Goal: Navigation & Orientation: Find specific page/section

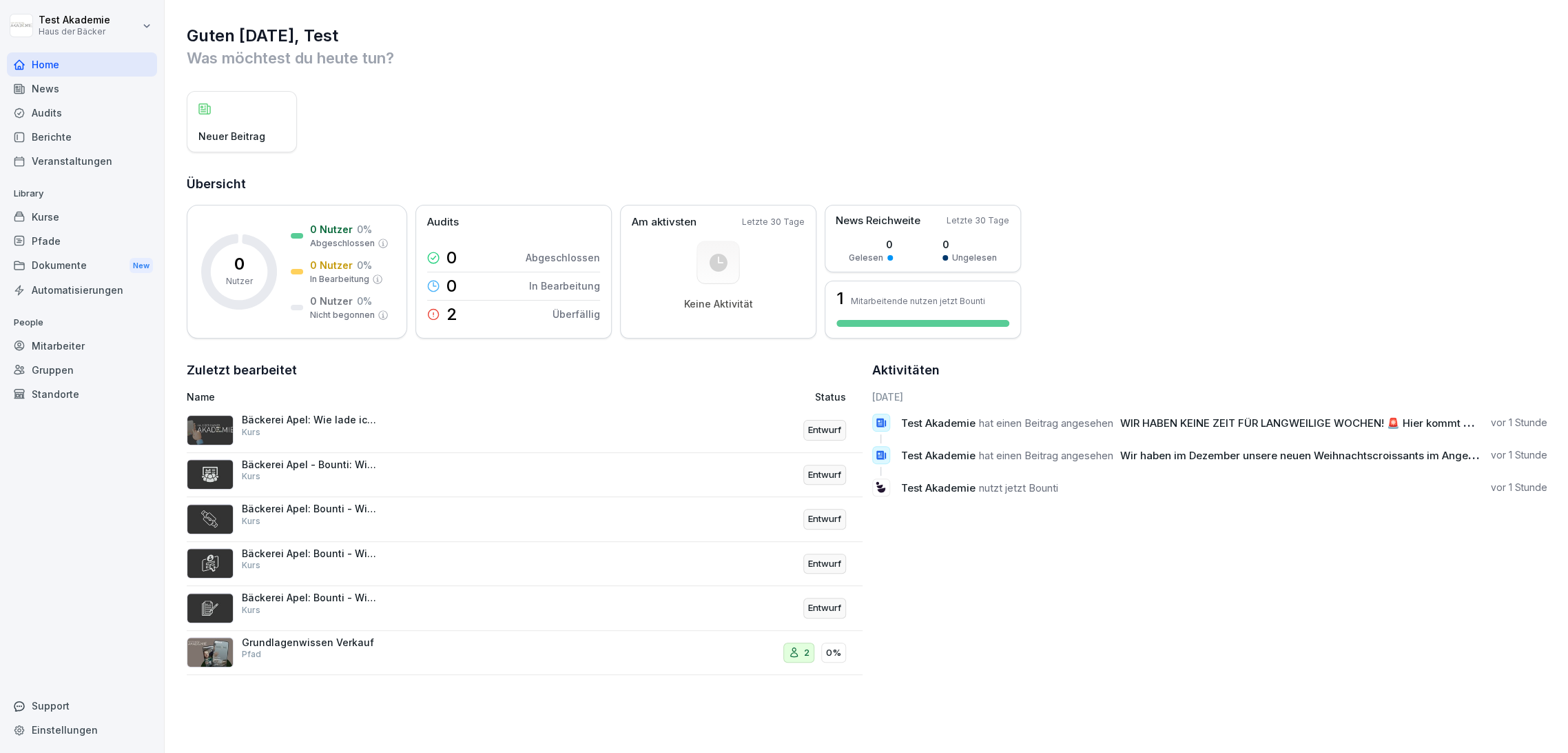
click at [94, 214] on div "Kurse" at bounding box center [82, 217] width 150 height 24
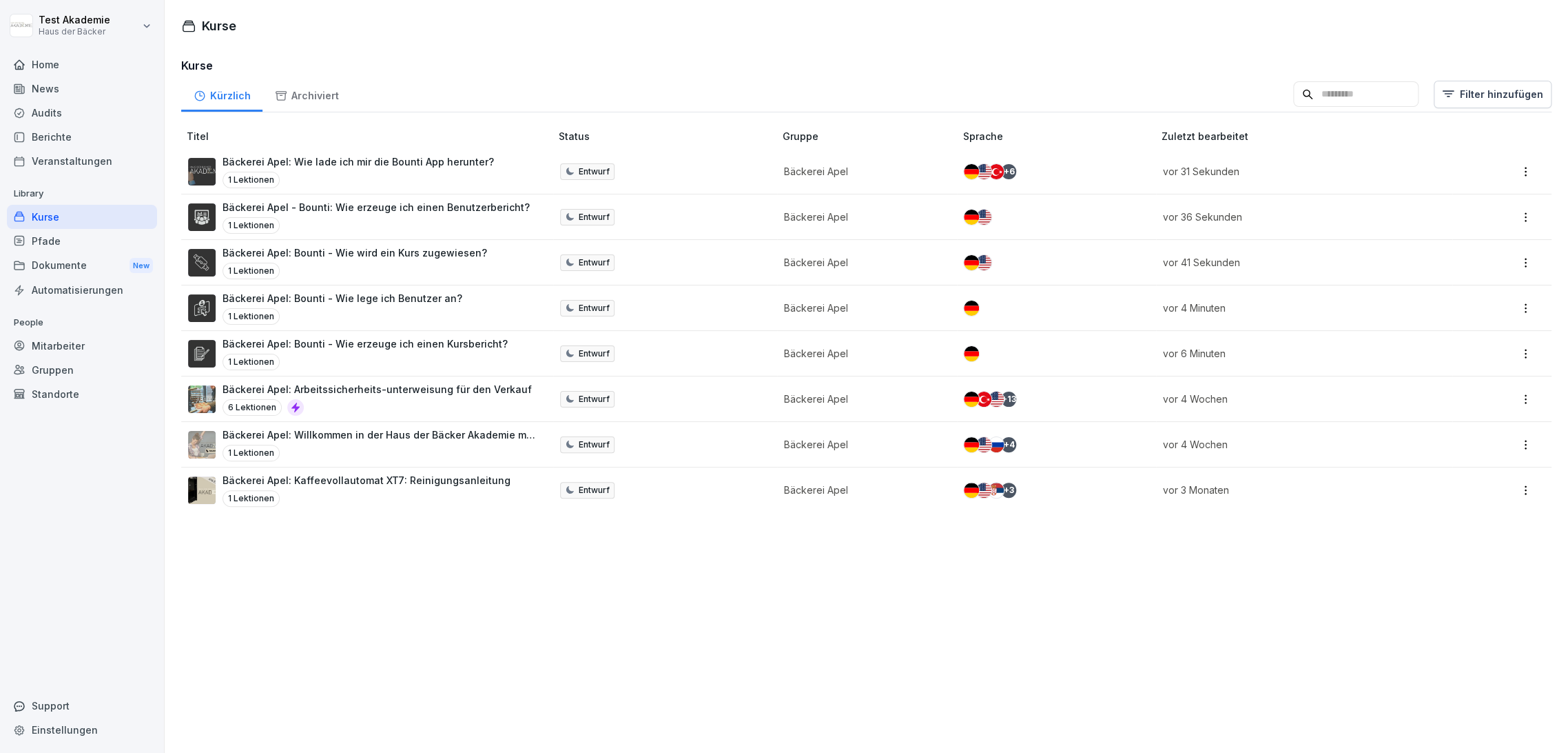
click at [66, 244] on div "Pfade" at bounding box center [82, 241] width 150 height 24
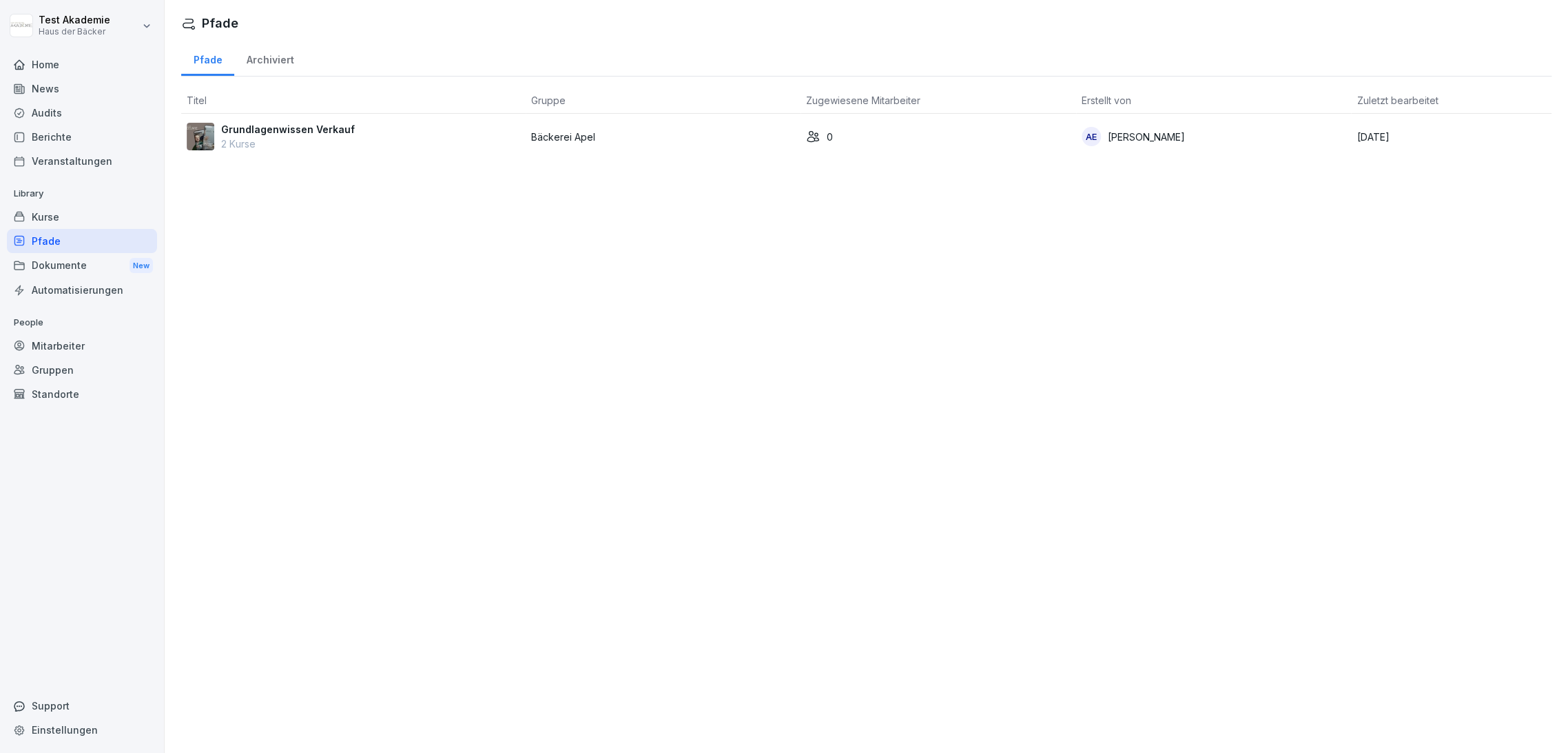
click at [619, 123] on td "Bäckerei Apel" at bounding box center [664, 136] width 276 height 45
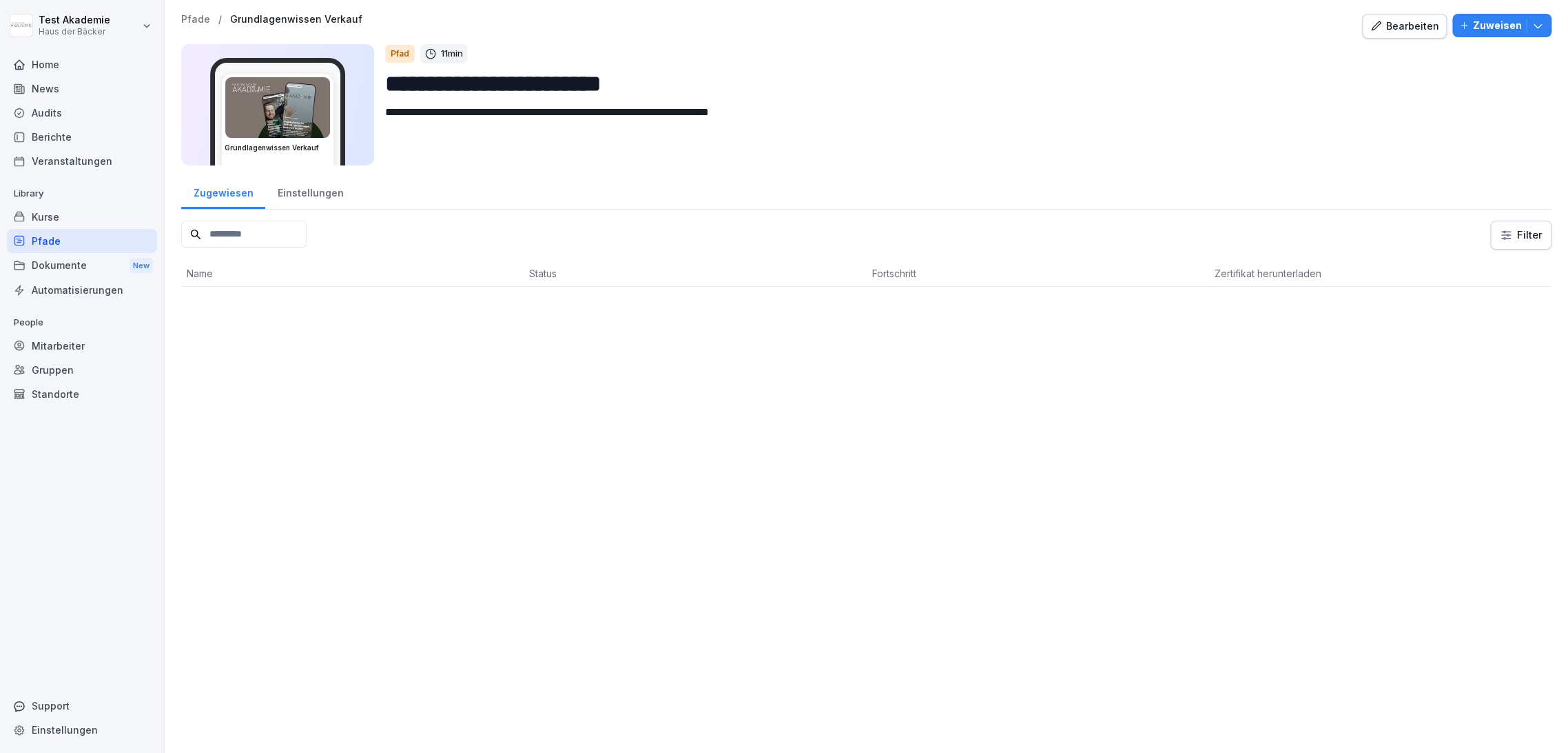
click at [1377, 26] on div "Bearbeiten" at bounding box center [1404, 26] width 69 height 15
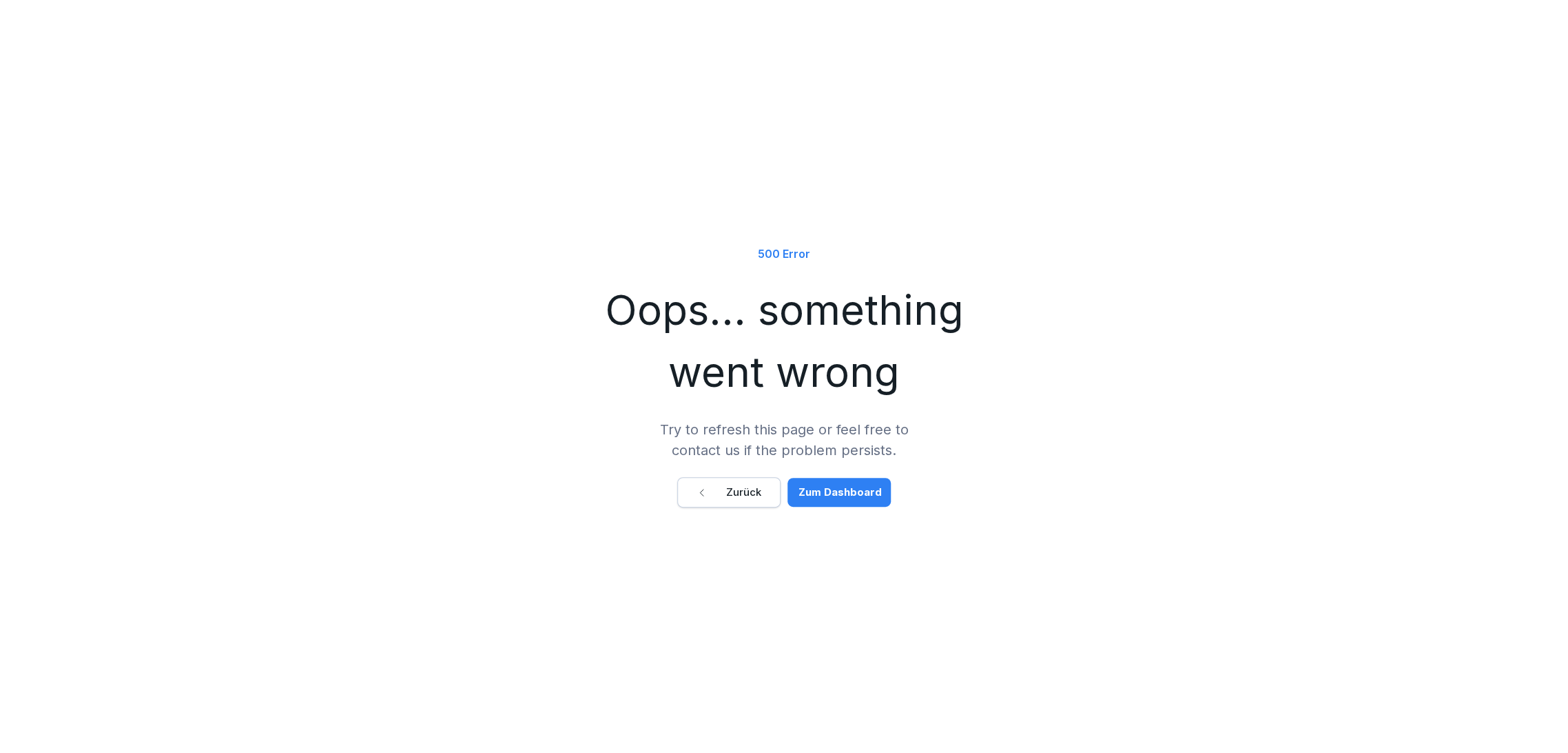
click at [736, 489] on div "Zurück" at bounding box center [729, 492] width 65 height 15
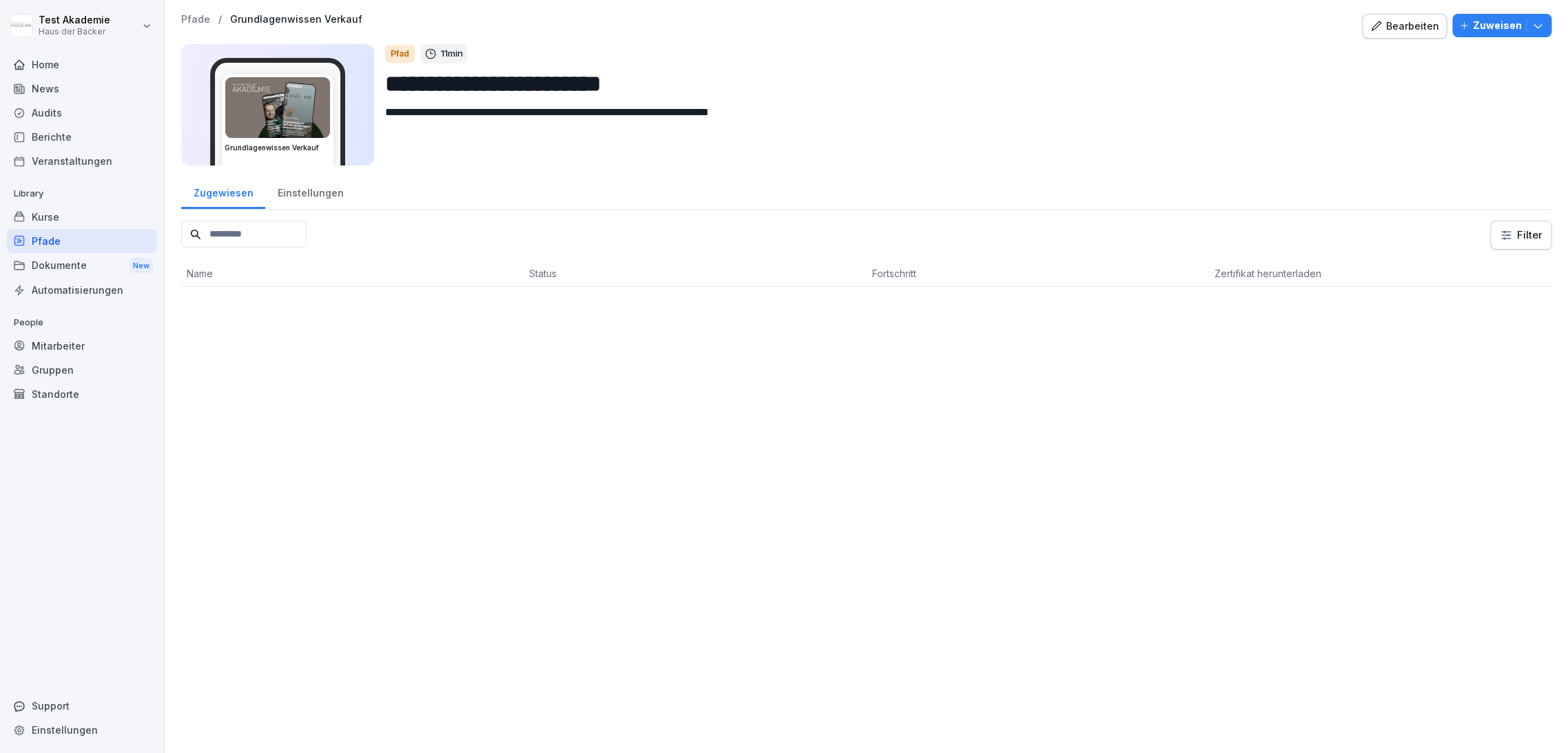
click at [319, 193] on div "Einstellungen" at bounding box center [311, 191] width 90 height 36
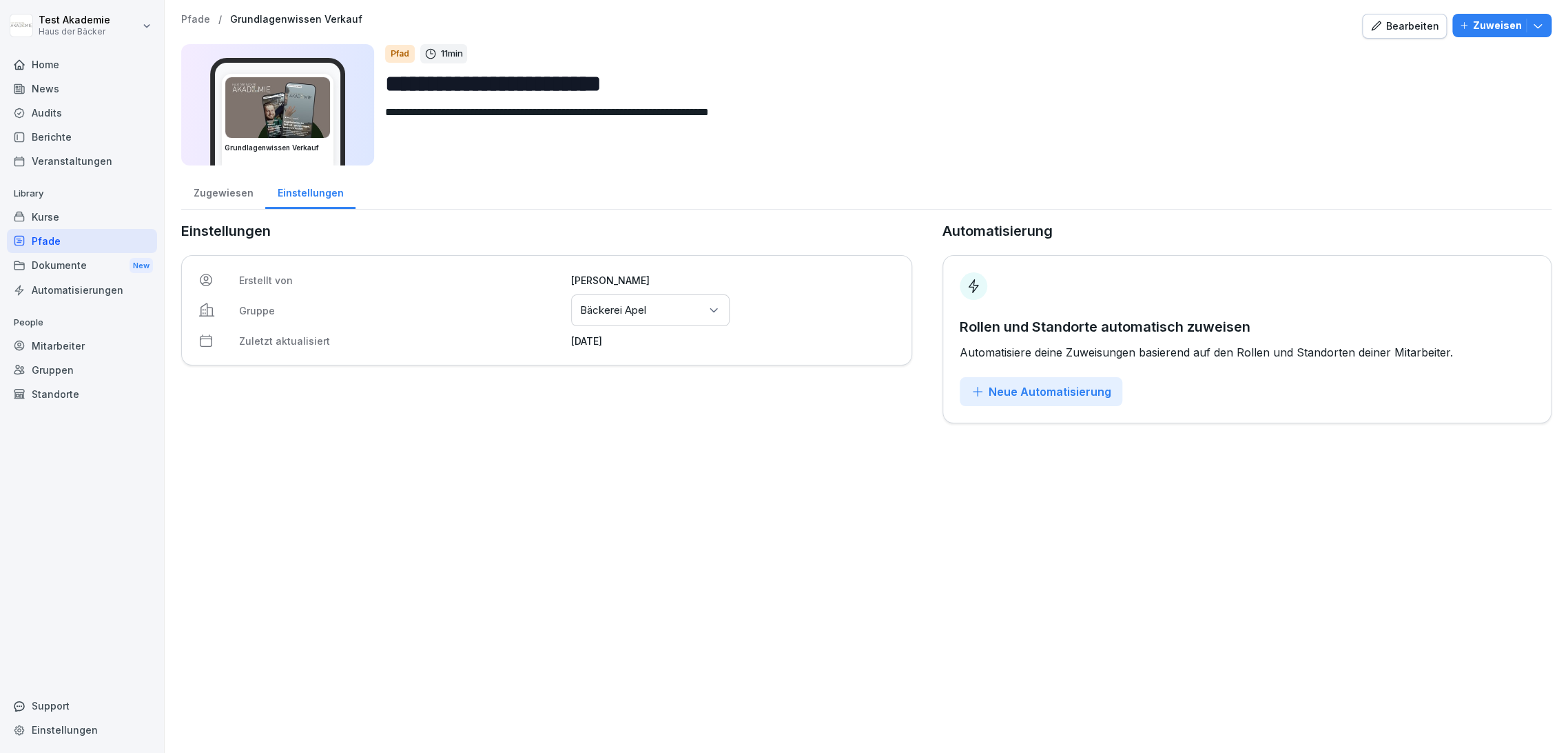
click at [210, 199] on div "Zugewiesen" at bounding box center [223, 191] width 84 height 36
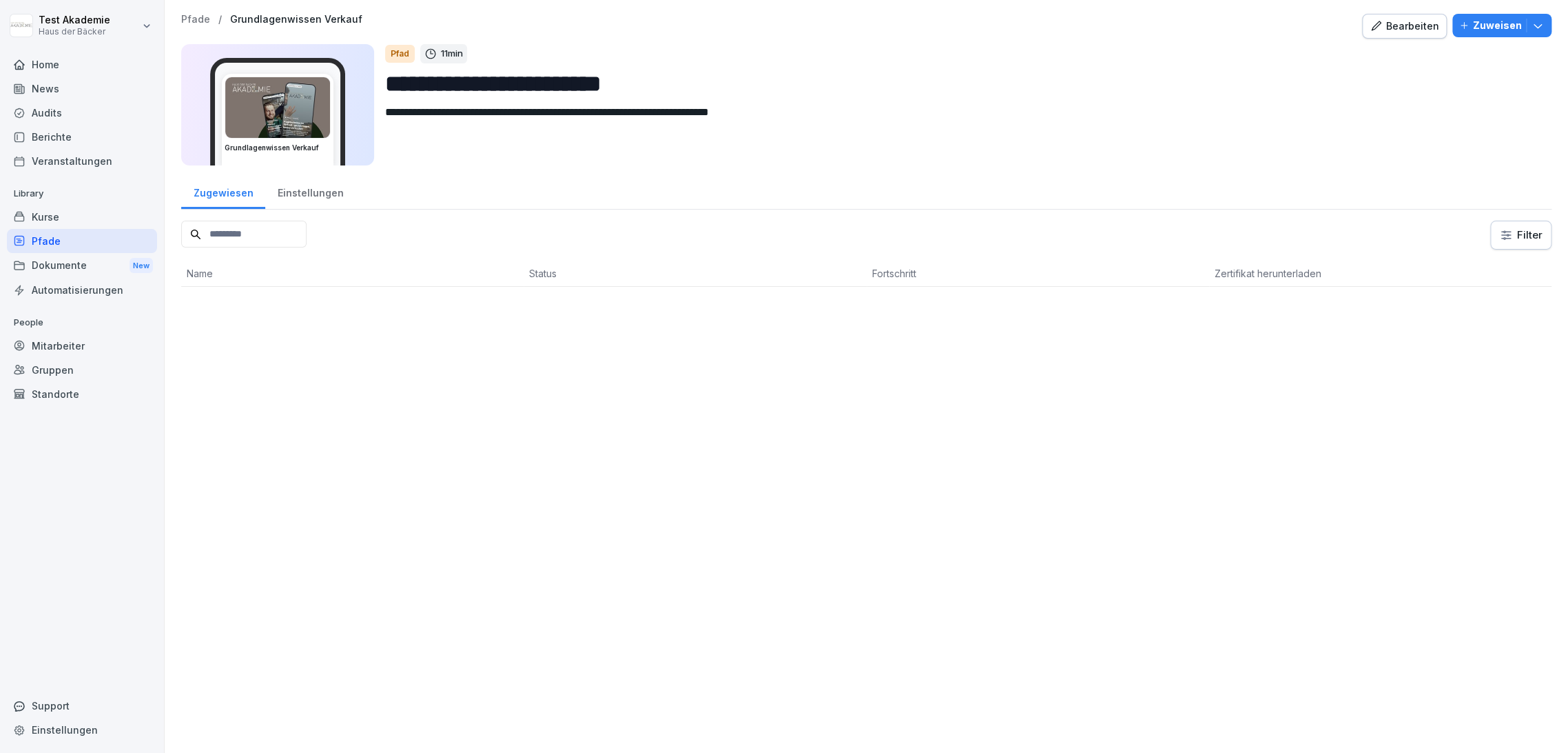
click at [90, 230] on div "Pfade" at bounding box center [82, 241] width 150 height 24
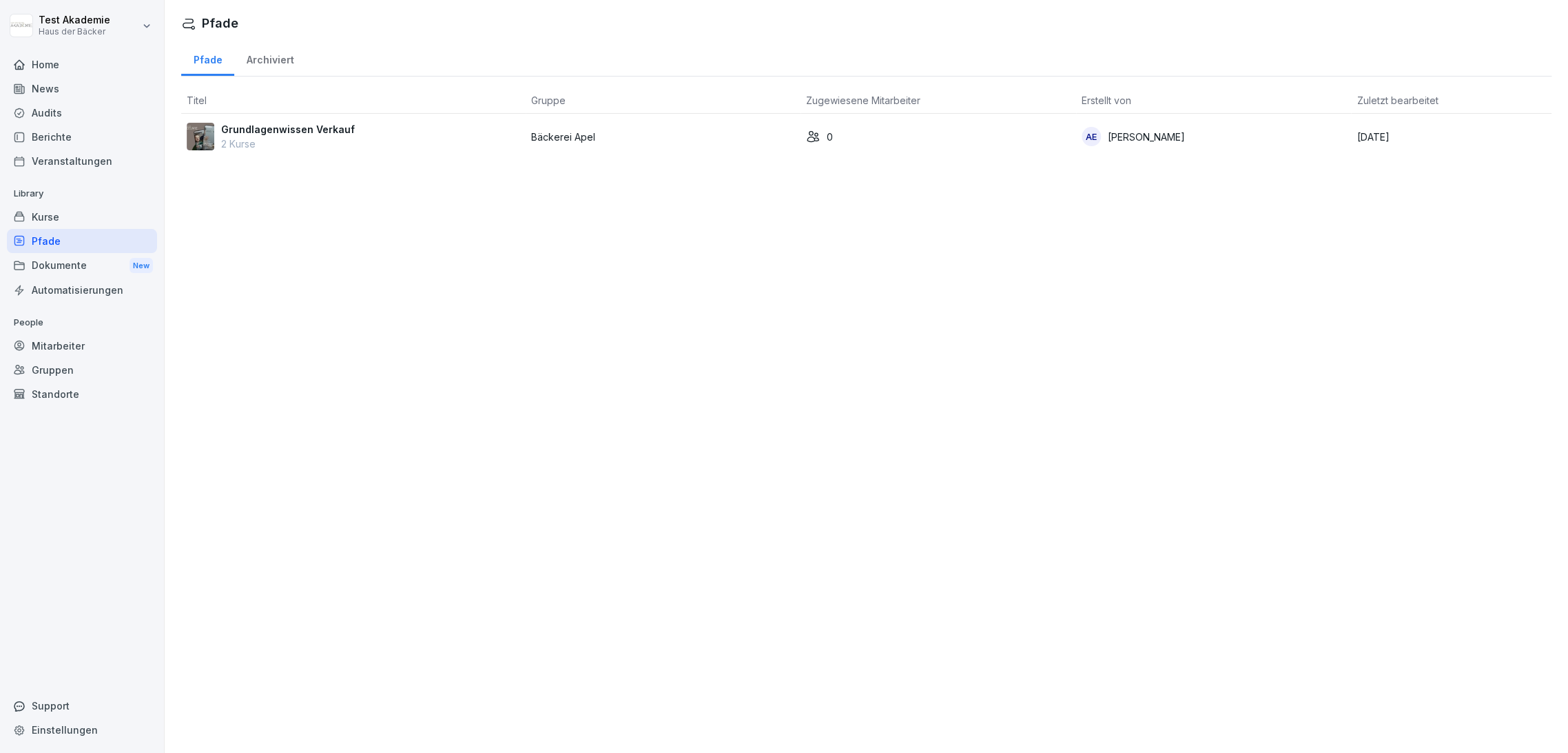
click at [90, 224] on div "Kurse" at bounding box center [82, 217] width 150 height 24
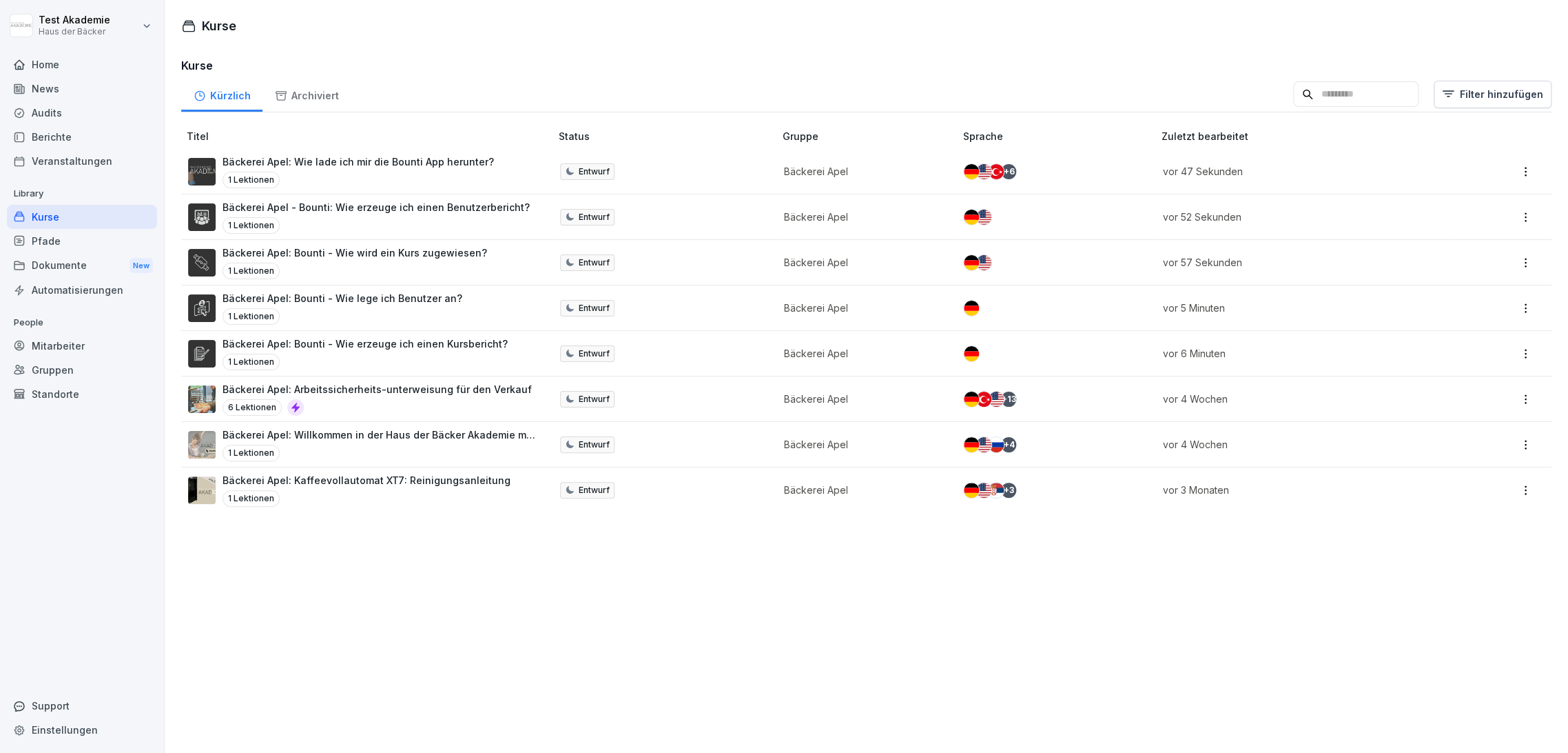
click at [64, 70] on div "Home" at bounding box center [82, 65] width 150 height 24
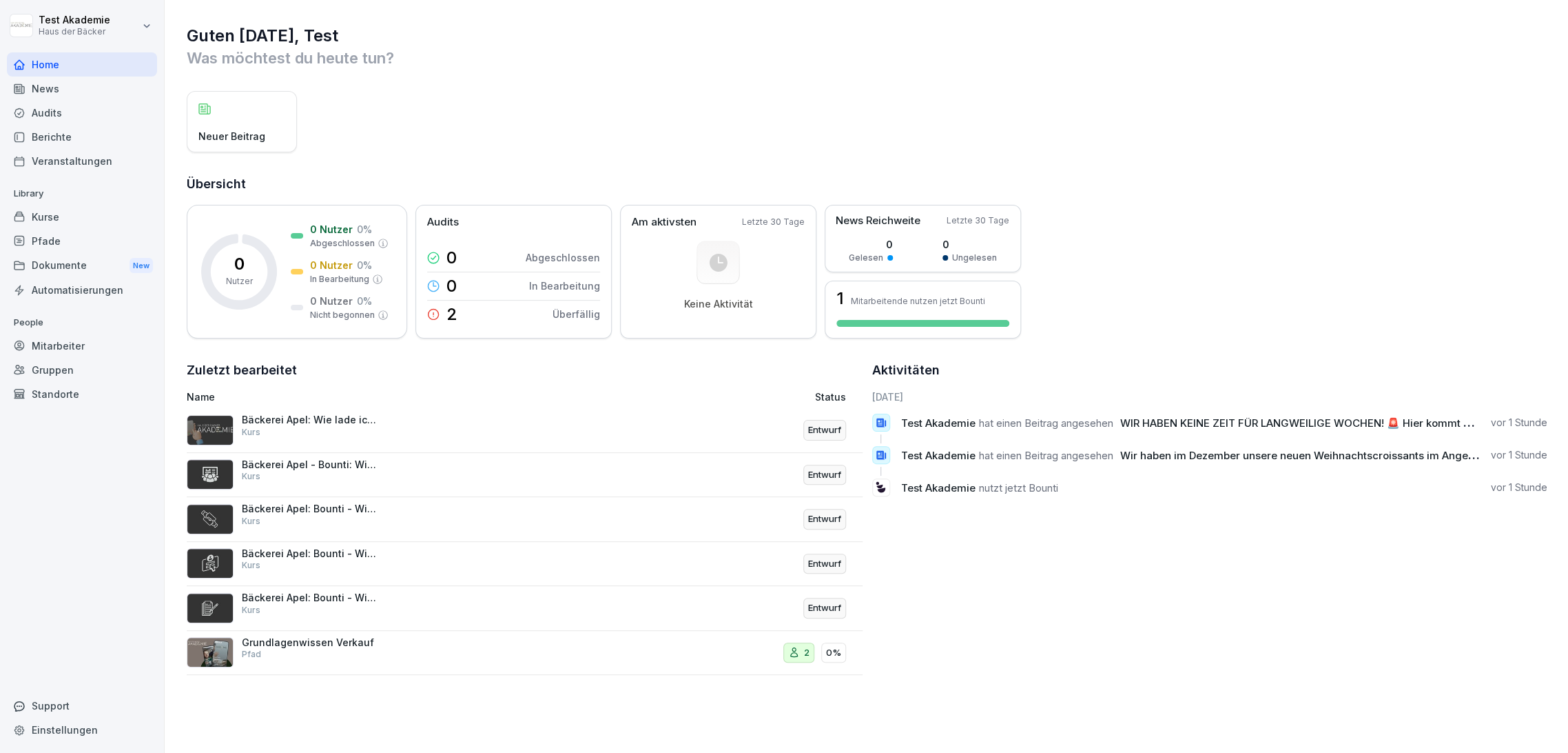
click at [102, 123] on div "Audits" at bounding box center [82, 113] width 150 height 24
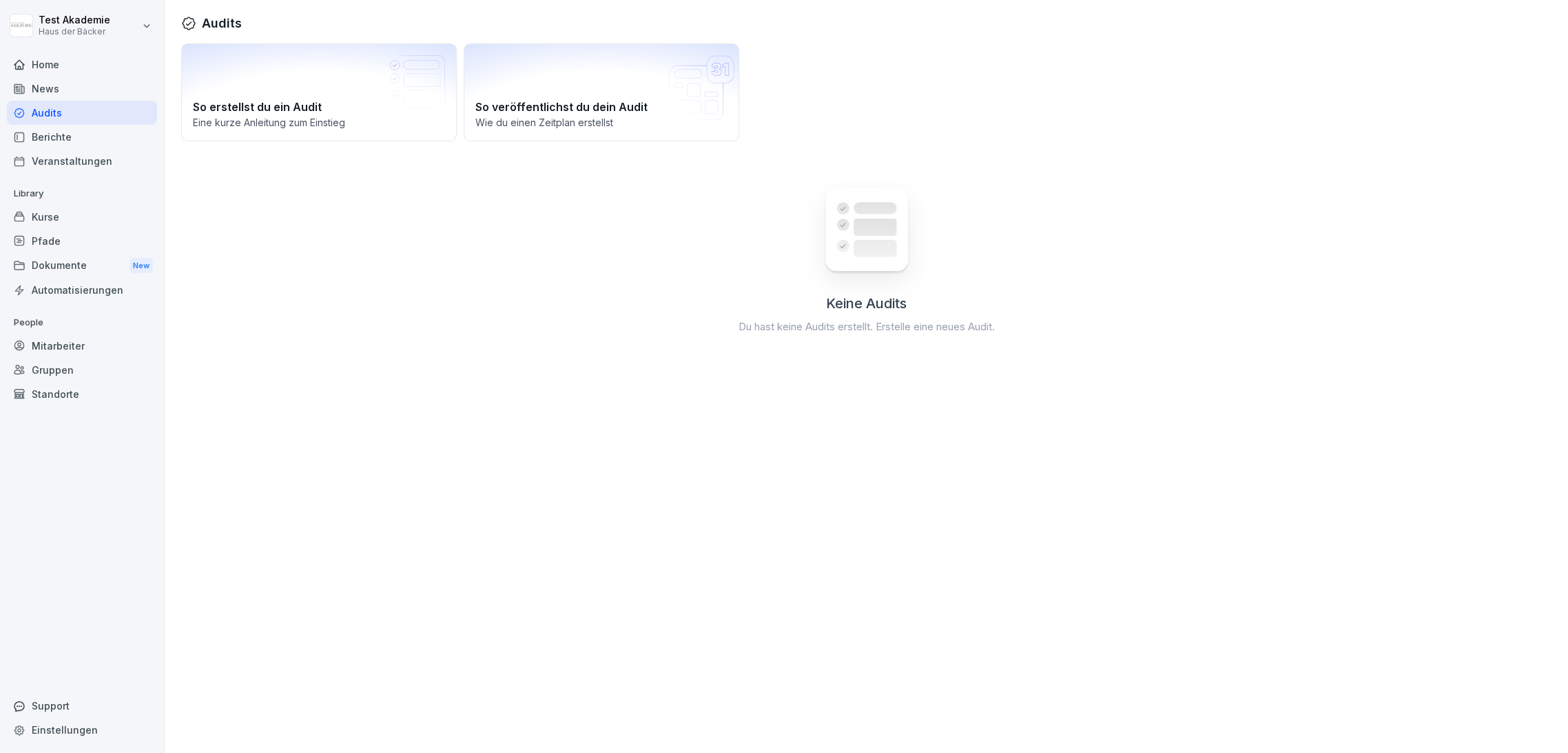
click at [87, 84] on div "News" at bounding box center [82, 89] width 150 height 24
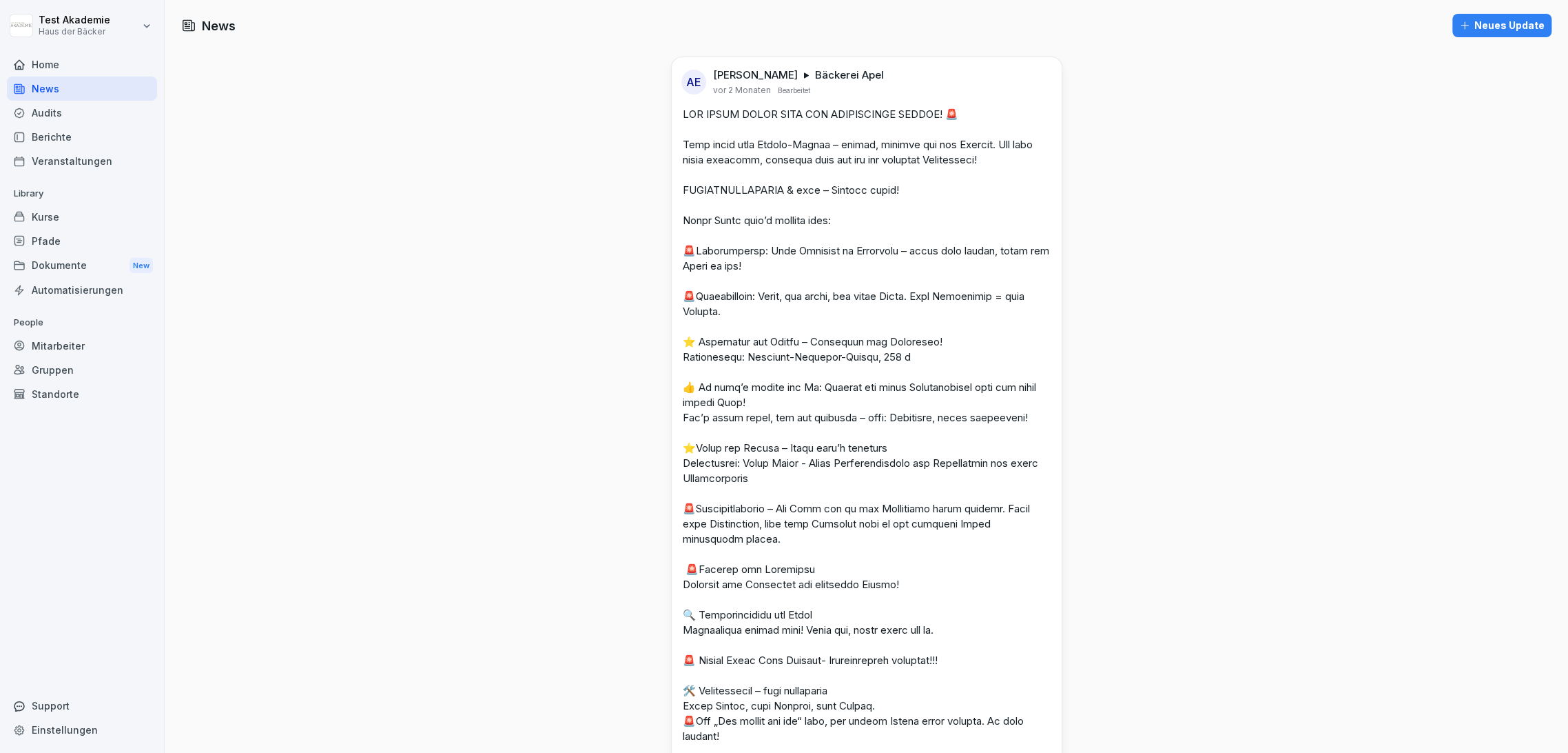
click at [139, 12] on html "Test Akademie Haus der Bäcker Home News Audits Berichte Veranstaltungen Library…" at bounding box center [784, 376] width 1568 height 753
click at [127, 86] on div "Abmelden" at bounding box center [88, 87] width 136 height 26
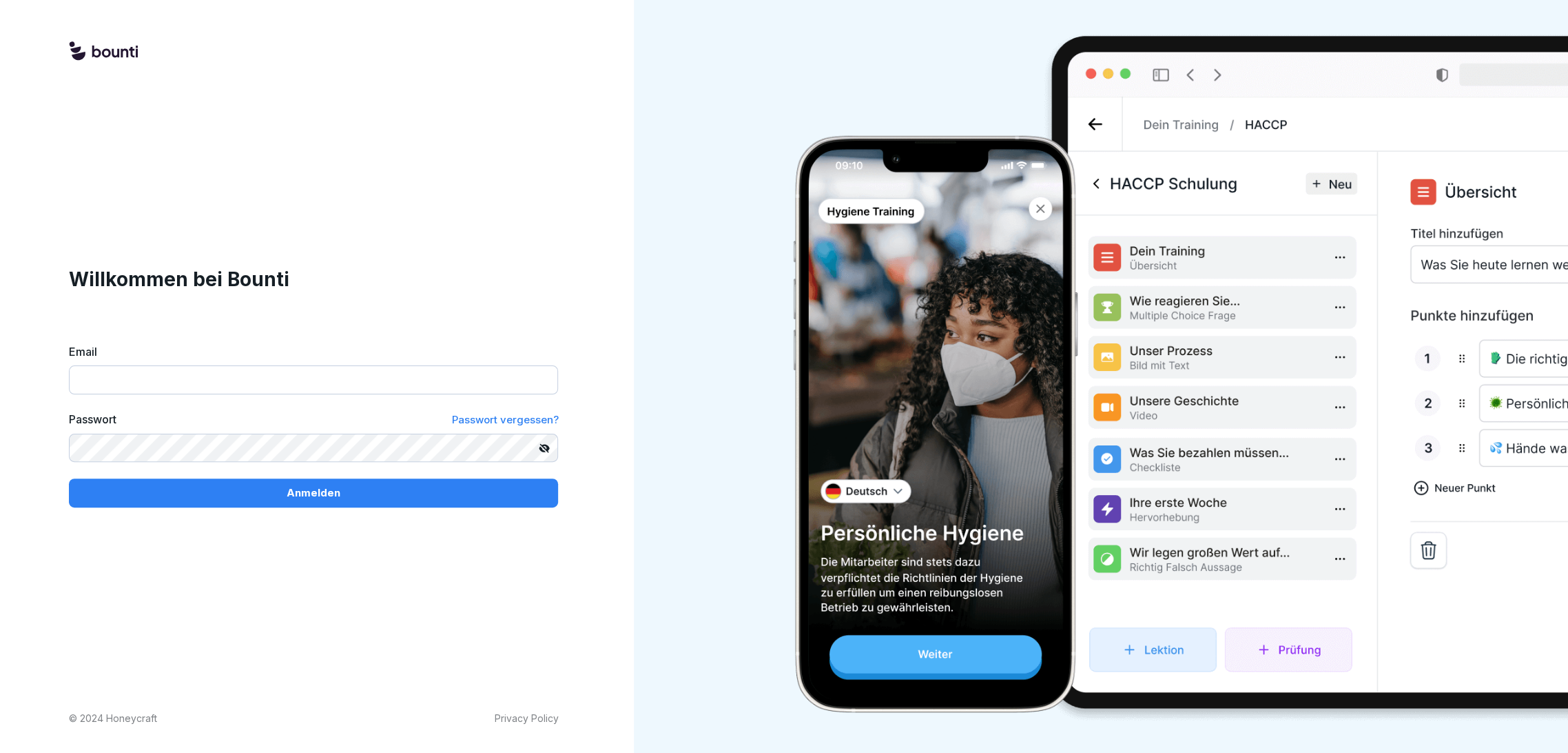
click at [211, 387] on input "Email" at bounding box center [313, 380] width 489 height 29
paste input "**********"
type input "**********"
click at [330, 495] on p "Anmelden" at bounding box center [313, 492] width 54 height 15
